Goal: Book appointment/travel/reservation

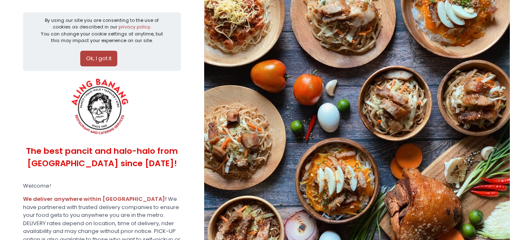
click at [107, 62] on button "Ok, I got it" at bounding box center [98, 59] width 37 height 16
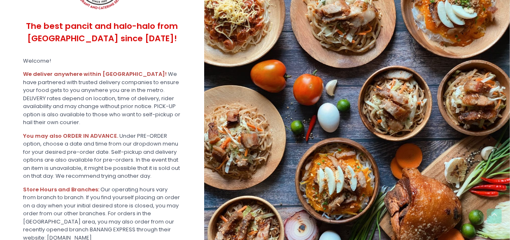
scroll to position [165, 0]
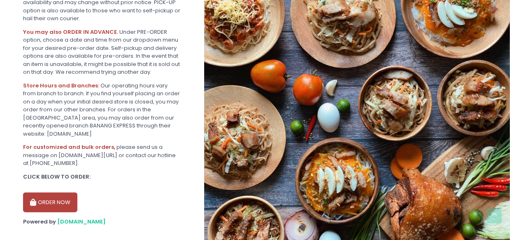
click at [51, 205] on button "ORDER NOW" at bounding box center [50, 202] width 54 height 20
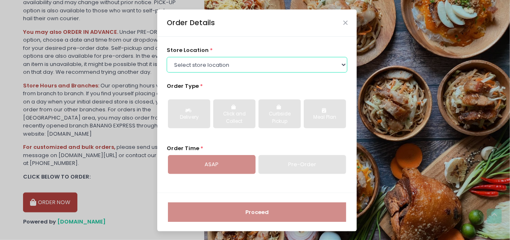
click at [256, 64] on select "Select store location ALING [GEOGRAPHIC_DATA] - [GEOGRAPHIC_DATA] [GEOGRAPHIC_D…" at bounding box center [257, 65] width 181 height 16
select select "614aed71e4942a4c99b40621"
click at [167, 57] on select "Select store location ALING [GEOGRAPHIC_DATA] - [GEOGRAPHIC_DATA] [GEOGRAPHIC_D…" at bounding box center [257, 65] width 181 height 16
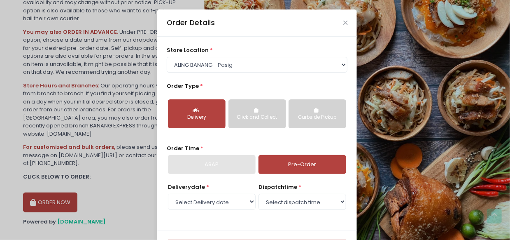
click at [323, 118] on div "Curbside Pickup" at bounding box center [317, 117] width 46 height 7
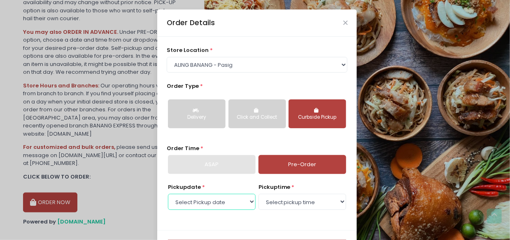
click at [246, 197] on select "Select Pickup date [DATE] [DATE] [DATE] [DATE] [DATE] [DATE] [DATE] [DATE] [DAT…" at bounding box center [212, 201] width 88 height 16
select select "[DATE]"
click at [168, 193] on select "Select Pickup date [DATE] [DATE] [DATE] [DATE] [DATE] [DATE] [DATE] [DATE] [DAT…" at bounding box center [212, 201] width 88 height 16
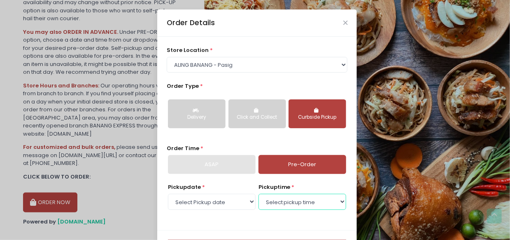
click at [300, 204] on select "Select pickup time 10:00 AM - 10:30 AM 10:30 AM - 11:00 AM 11:00 AM - 11:30 AM …" at bounding box center [302, 201] width 88 height 16
select select "19:00"
click at [258, 193] on select "Select pickup time 10:00 AM - 10:30 AM 10:30 AM - 11:00 AM 11:00 AM - 11:30 AM …" at bounding box center [302, 201] width 88 height 16
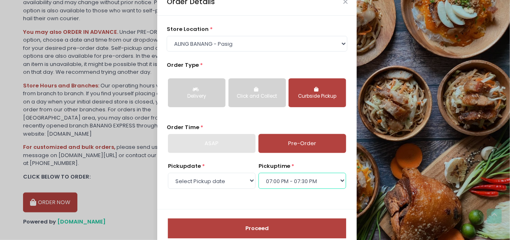
scroll to position [37, 0]
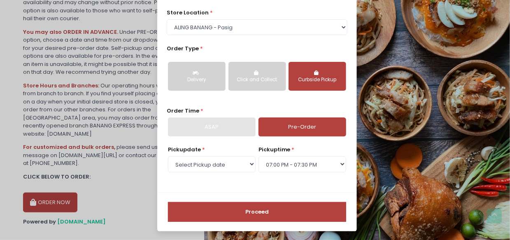
click at [272, 214] on button "Proceed" at bounding box center [257, 212] width 178 height 20
